Goal: Task Accomplishment & Management: Manage account settings

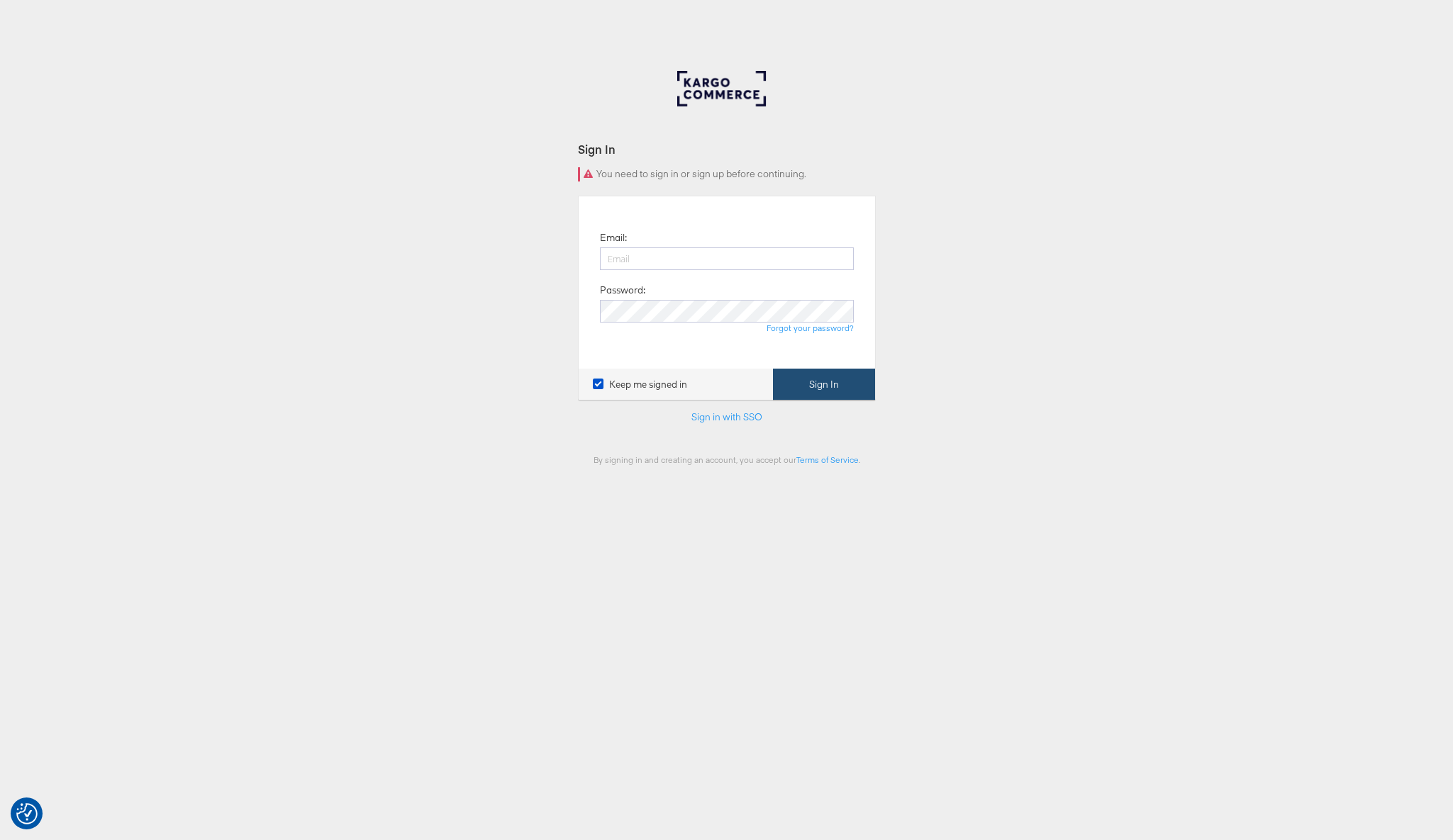
type input "[EMAIL_ADDRESS][PERSON_NAME][DOMAIN_NAME]"
click at [828, 386] on button "Sign In" at bounding box center [824, 384] width 102 height 32
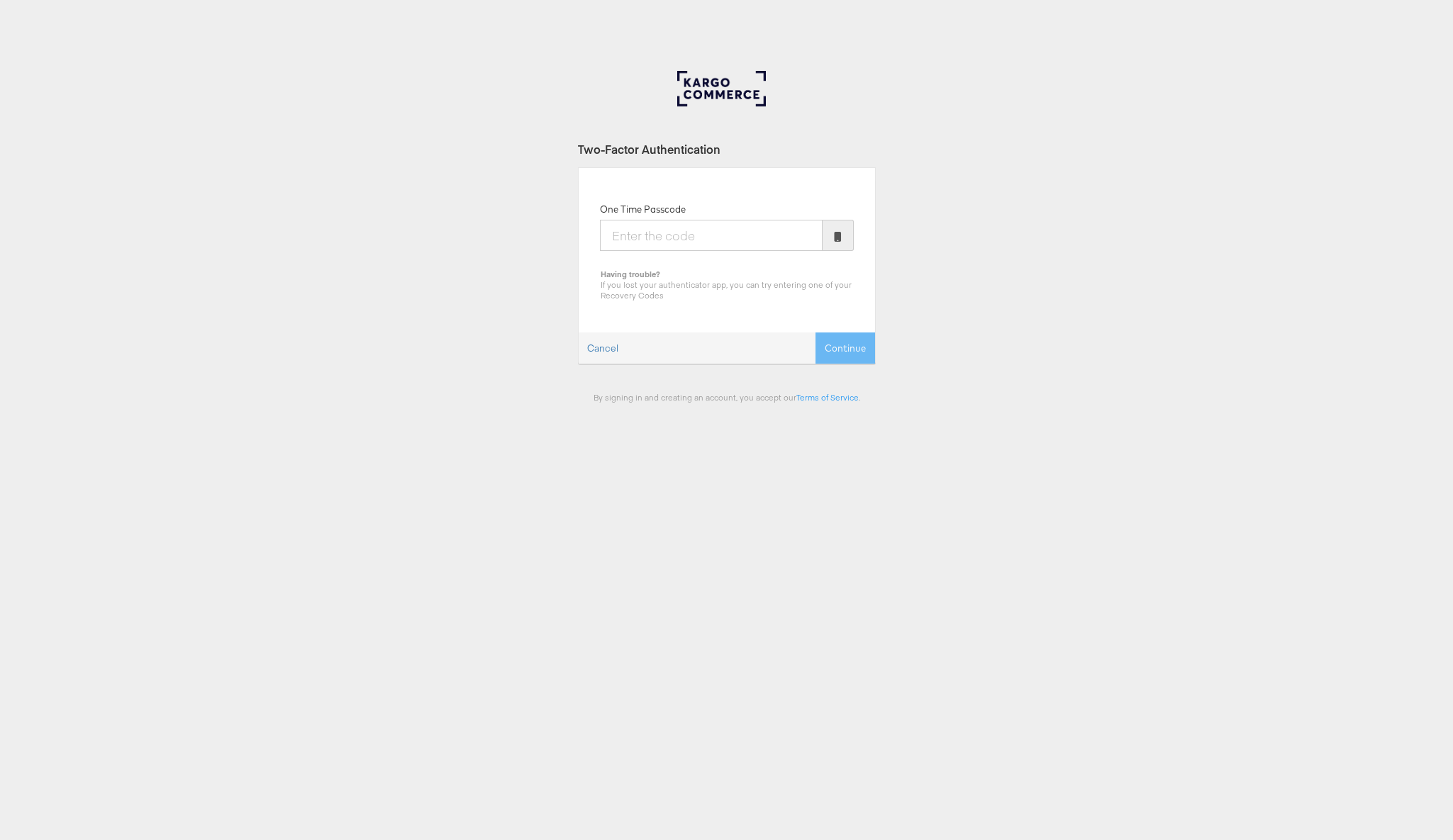
click at [1059, 309] on div "Two-Factor Authentication One Time Passcode Having trouble? If you lost your au…" at bounding box center [726, 426] width 1453 height 709
click at [783, 241] on input "One Time Passcode" at bounding box center [711, 235] width 222 height 31
type input "383698"
click at [816, 332] on button "Continue" at bounding box center [845, 349] width 60 height 32
